Goal: Transaction & Acquisition: Purchase product/service

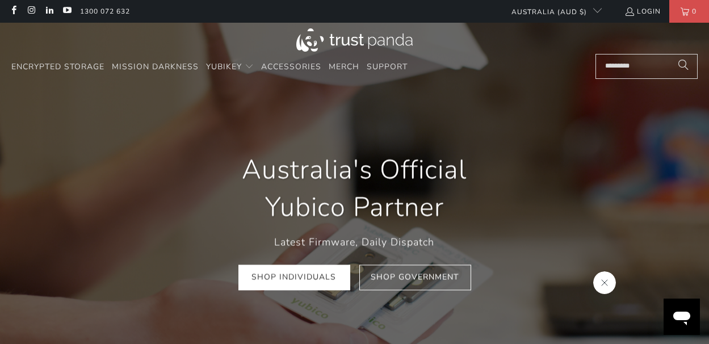
scroll to position [0, 99]
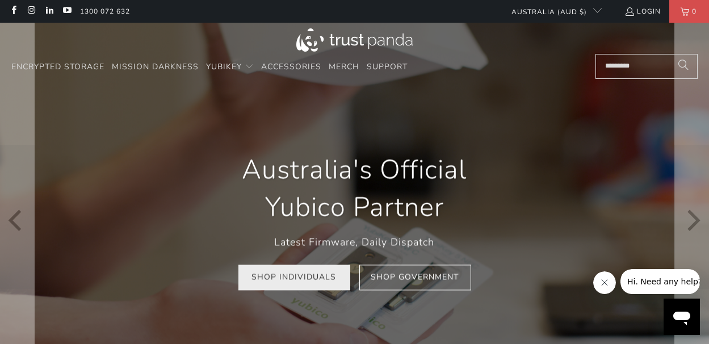
click at [306, 278] on link "Shop Individuals" at bounding box center [295, 278] width 112 height 26
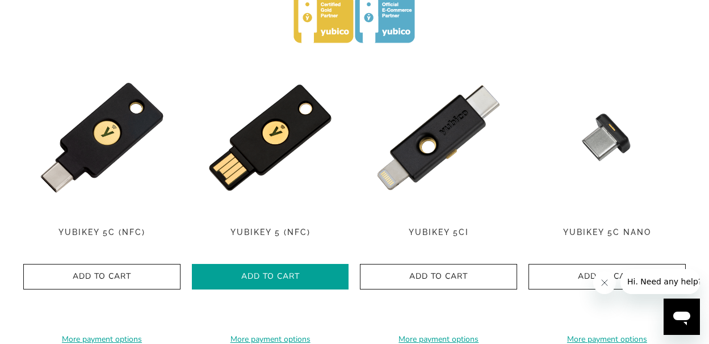
scroll to position [568, 0]
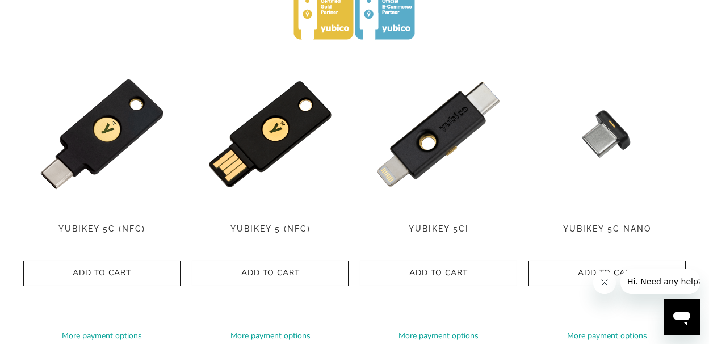
click at [123, 99] on img at bounding box center [101, 134] width 157 height 157
